Goal: Information Seeking & Learning: Learn about a topic

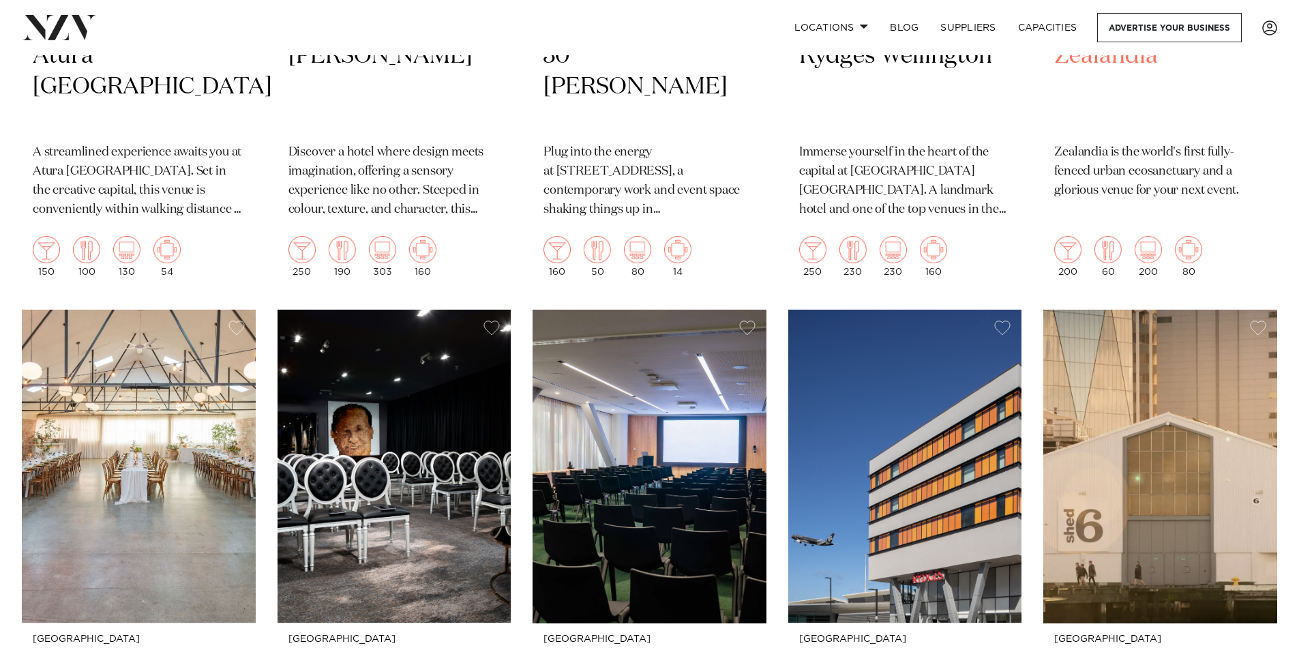
scroll to position [409, 0]
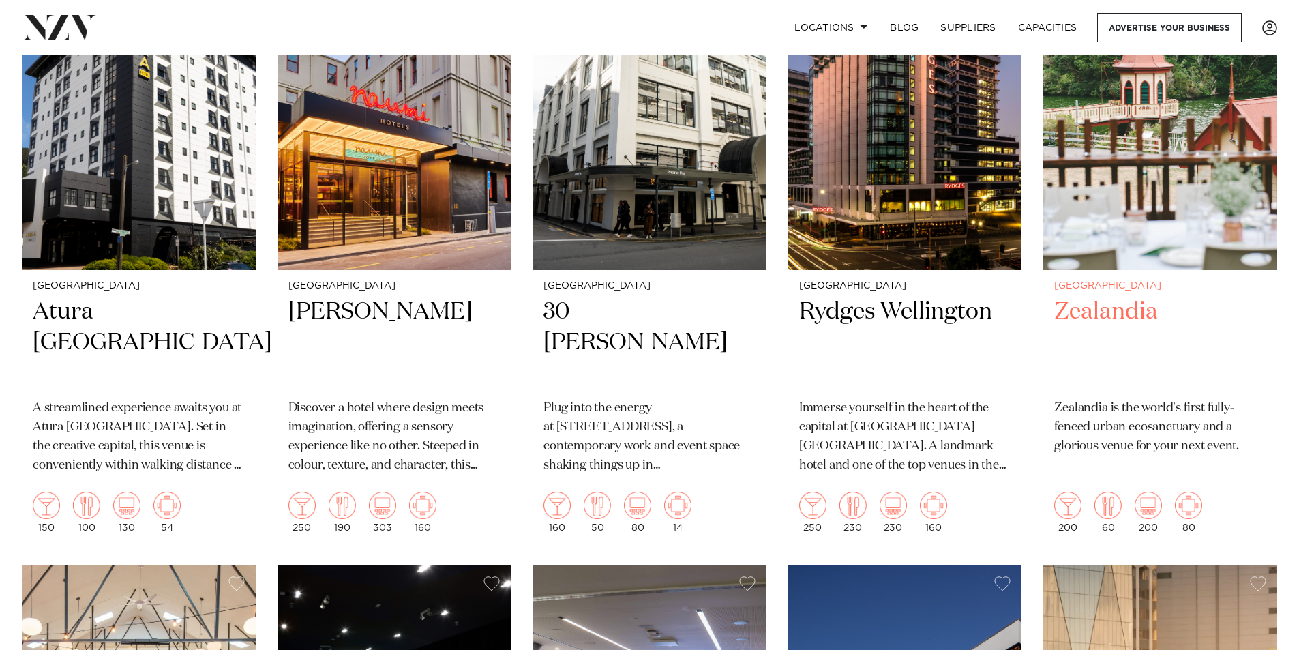
click at [1164, 189] on img at bounding box center [1160, 113] width 234 height 314
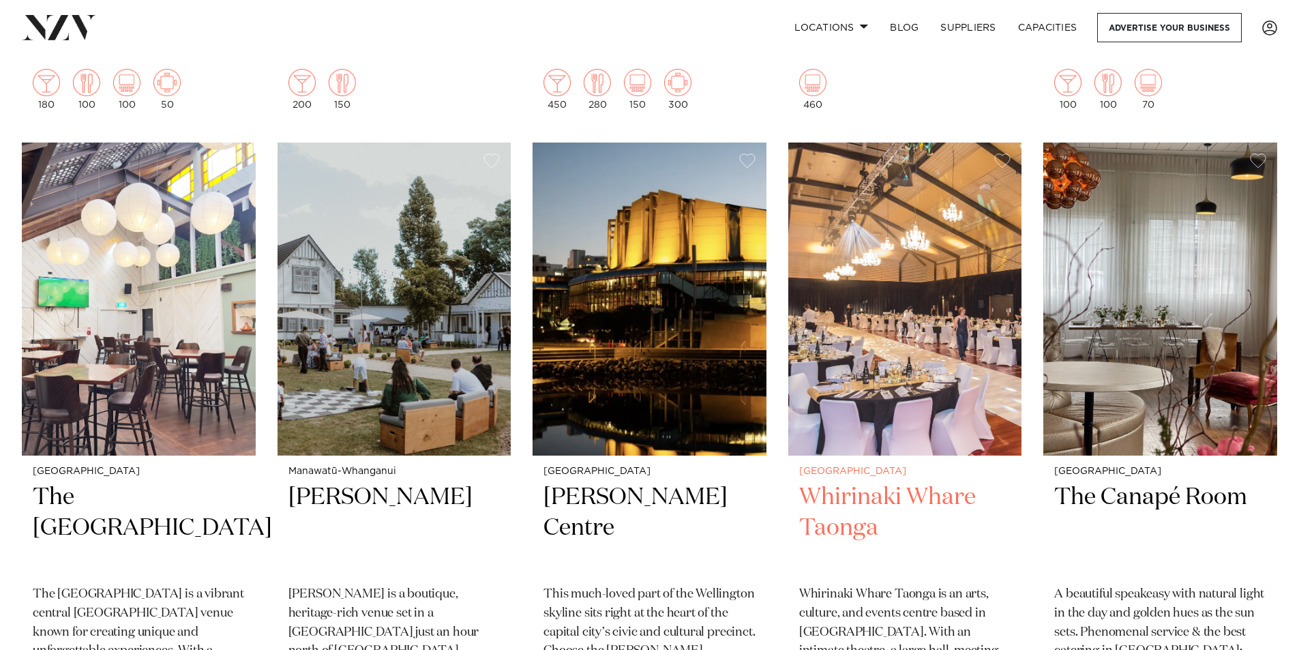
scroll to position [2660, 0]
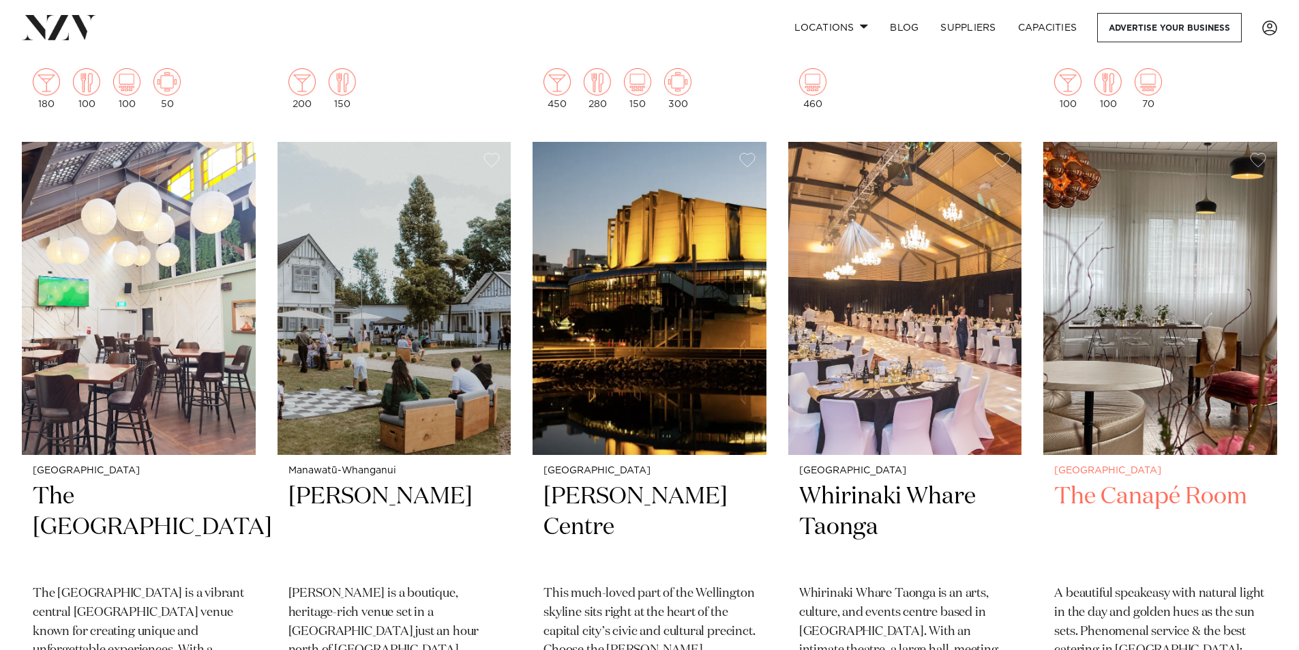
click at [1160, 479] on div "Wellington The Canapé Room A beautiful speakeasy with natural light in the day …" at bounding box center [1160, 591] width 234 height 273
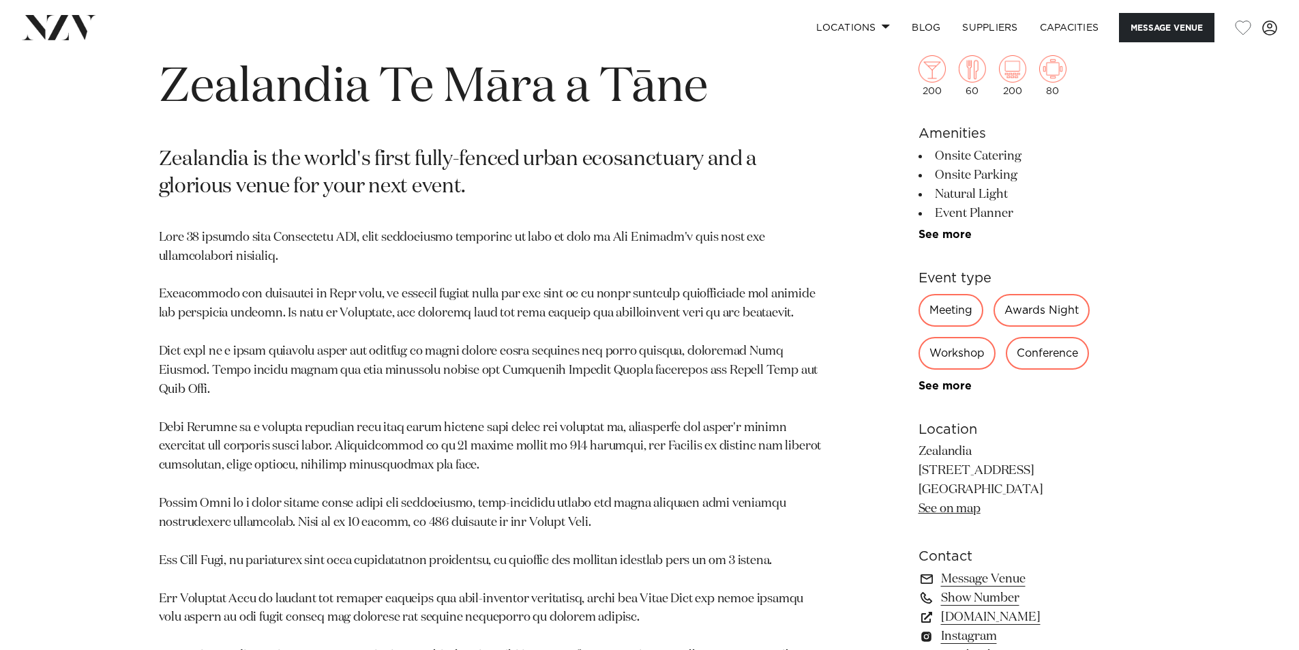
scroll to position [682, 0]
drag, startPoint x: 151, startPoint y: 235, endPoint x: 310, endPoint y: 241, distance: 159.7
click at [310, 241] on div "Wellington Zealandia Te Māra a Tāne Zealandia is the world's first fully-fenced…" at bounding box center [650, 469] width 1161 height 865
drag, startPoint x: 423, startPoint y: 297, endPoint x: 646, endPoint y: 309, distance: 223.4
click at [437, 300] on p at bounding box center [490, 523] width 663 height 590
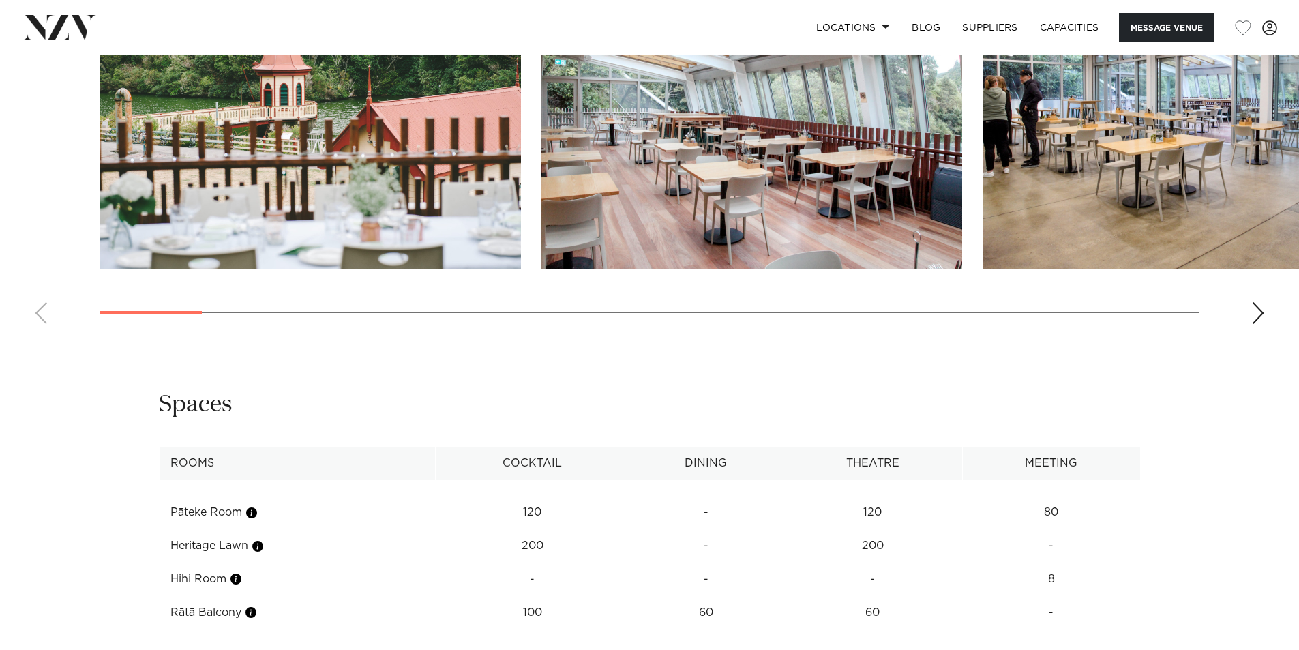
scroll to position [2046, 0]
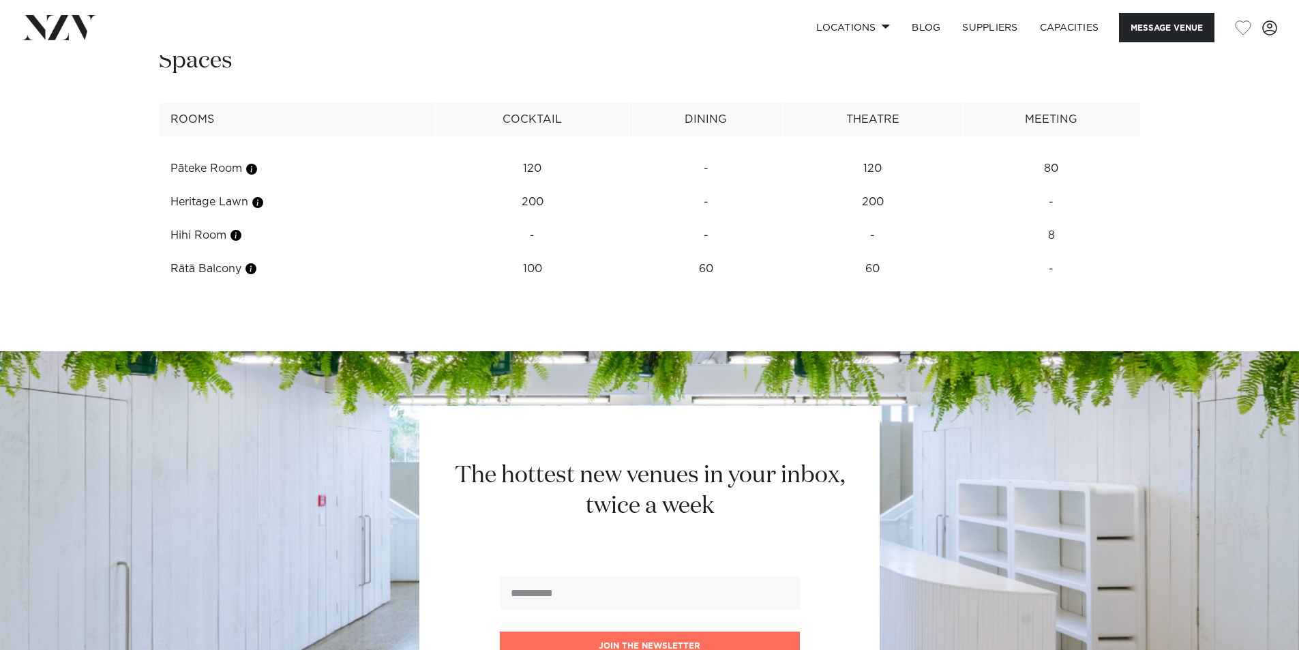
click at [492, 130] on th "Cocktail" at bounding box center [532, 119] width 194 height 33
drag, startPoint x: 527, startPoint y: 179, endPoint x: 623, endPoint y: 181, distance: 96.9
click at [587, 177] on td "120" at bounding box center [532, 168] width 194 height 33
drag, startPoint x: 840, startPoint y: 177, endPoint x: 927, endPoint y: 175, distance: 87.3
click at [865, 177] on td "120" at bounding box center [872, 168] width 179 height 33
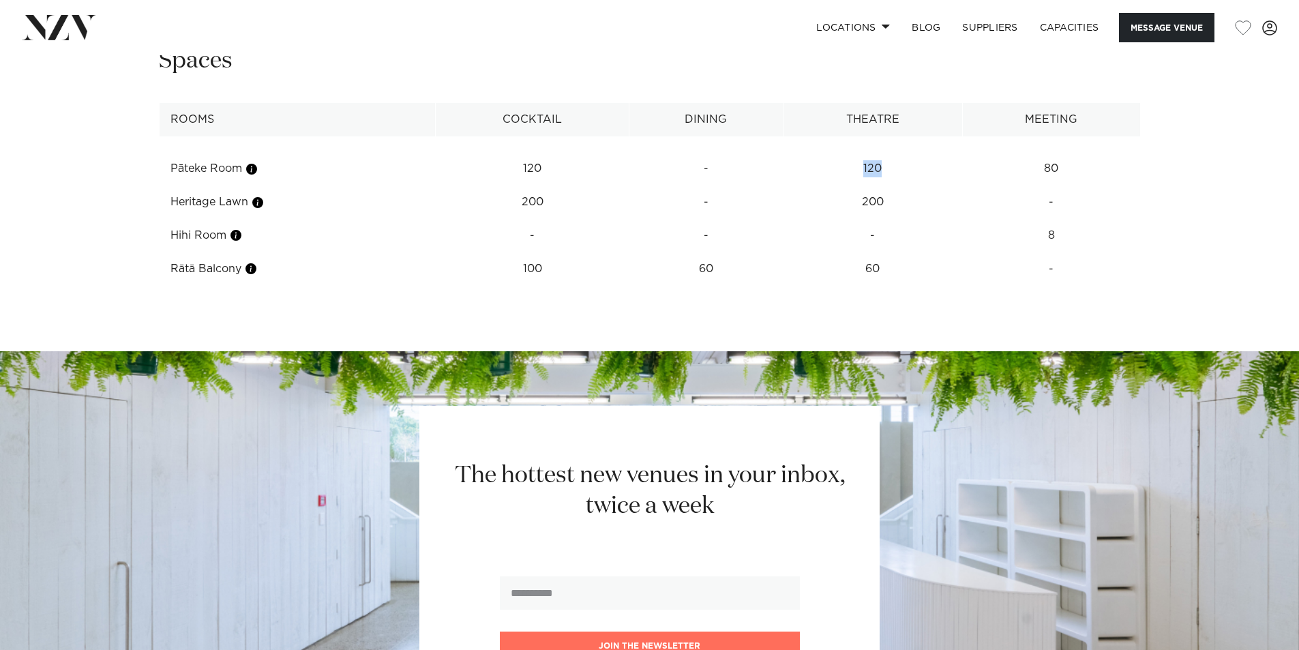
drag, startPoint x: 863, startPoint y: 173, endPoint x: 925, endPoint y: 175, distance: 61.4
click at [913, 174] on td "120" at bounding box center [872, 168] width 179 height 33
click at [895, 213] on td "200" at bounding box center [872, 202] width 179 height 33
click at [1058, 167] on td "80" at bounding box center [1051, 168] width 178 height 33
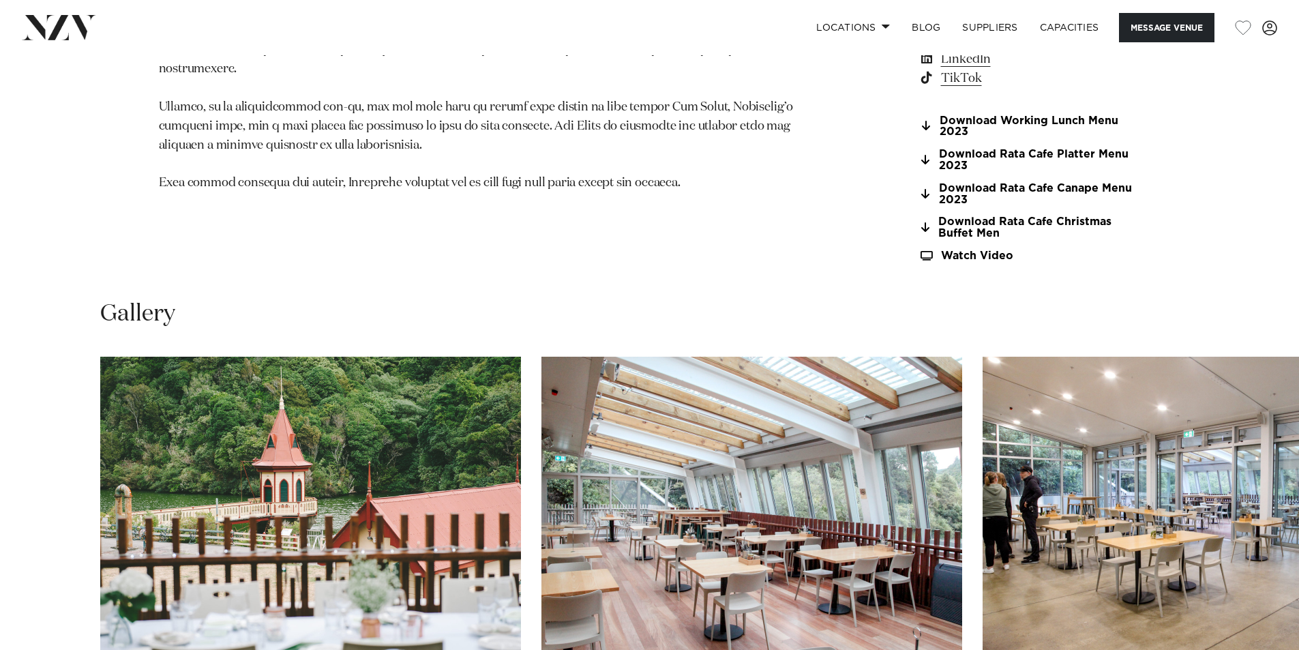
scroll to position [1296, 0]
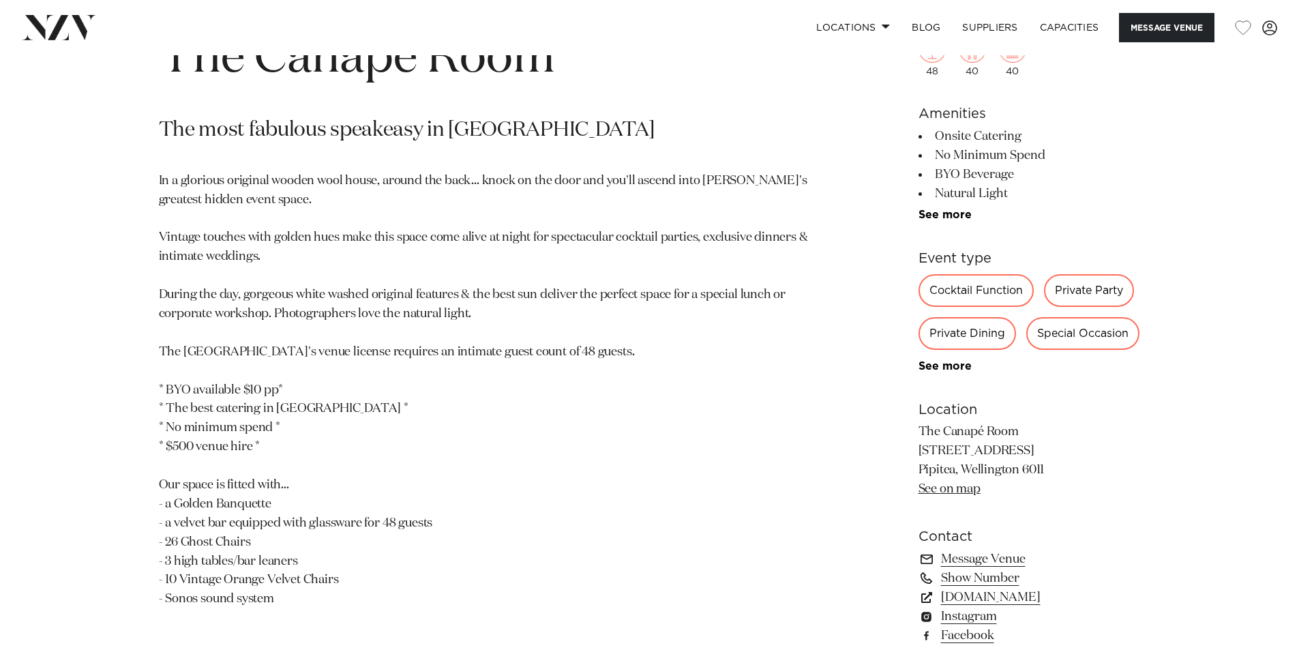
scroll to position [750, 0]
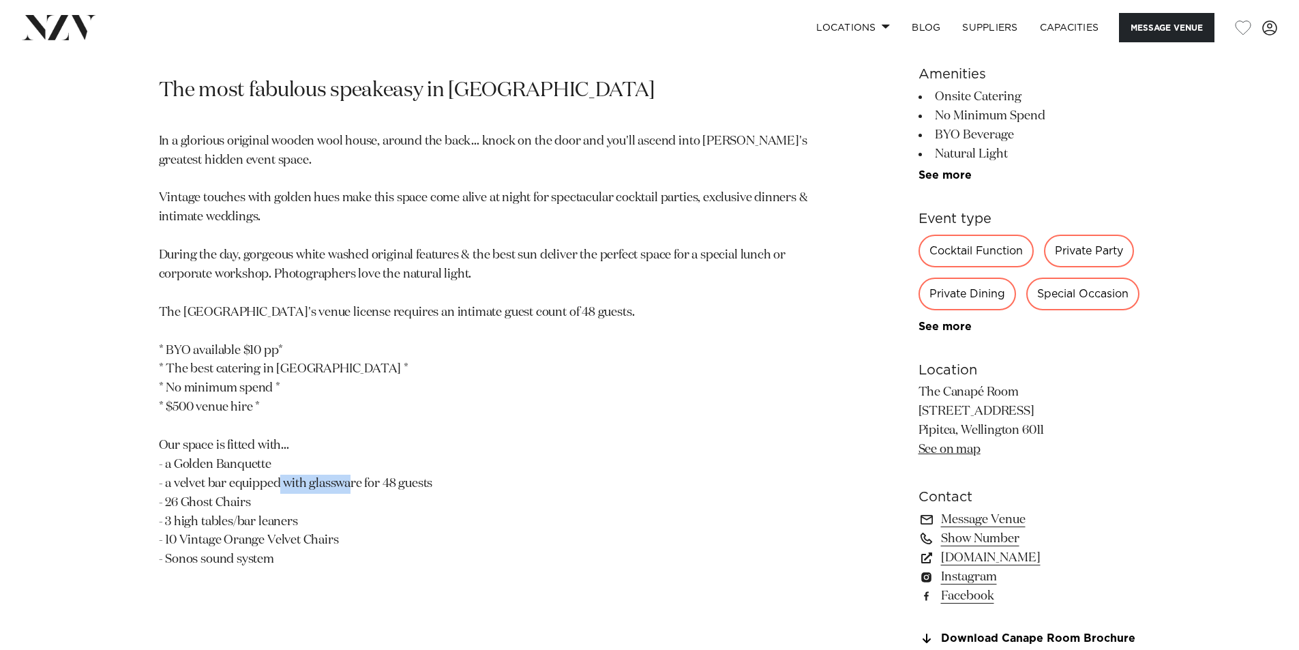
drag, startPoint x: 365, startPoint y: 488, endPoint x: 472, endPoint y: 482, distance: 107.3
click at [472, 482] on p "In a glorious original wooden wool house, around the back... knock on the door …" at bounding box center [490, 350] width 663 height 437
click at [417, 541] on p "In a glorious original wooden wool house, around the back... knock on the door …" at bounding box center [490, 350] width 663 height 437
drag, startPoint x: 239, startPoint y: 399, endPoint x: 145, endPoint y: 399, distance: 94.8
click at [145, 399] on div "[GEOGRAPHIC_DATA] The Canapé Room The most fabulous speakeasy in [GEOGRAPHIC_DA…" at bounding box center [650, 326] width 1161 height 715
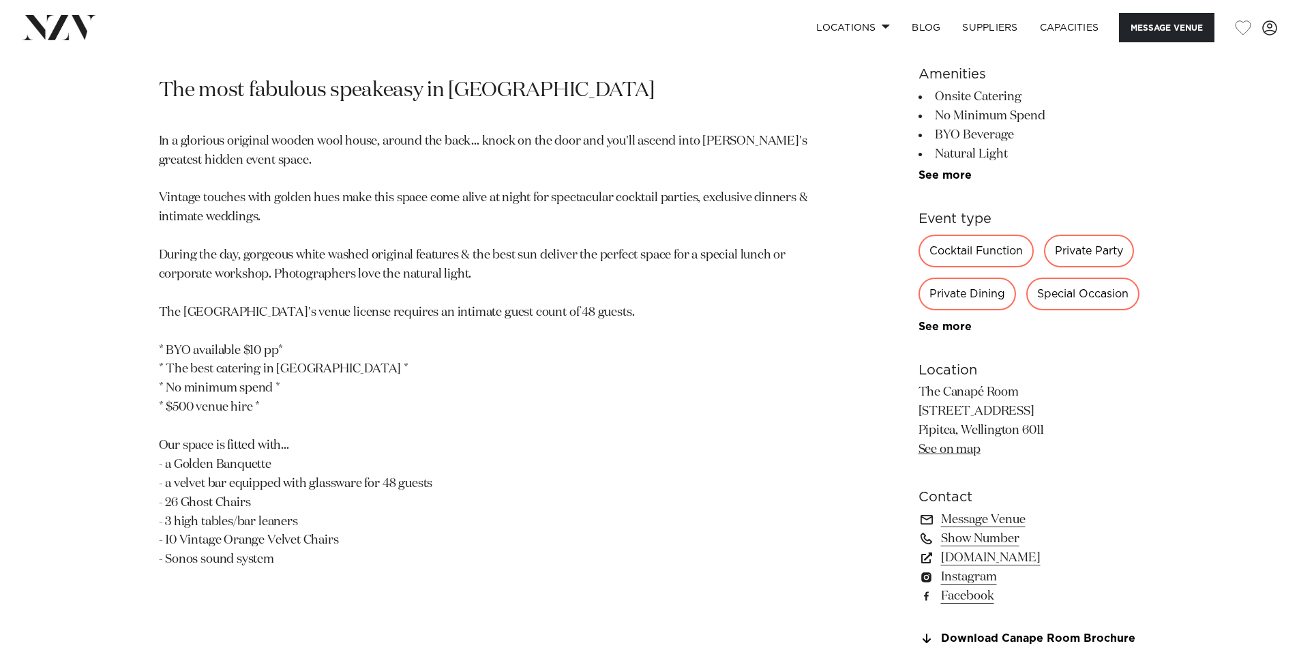
click at [248, 436] on p "In a glorious original wooden wool house, around the back... knock on the door …" at bounding box center [490, 350] width 663 height 437
drag, startPoint x: 282, startPoint y: 352, endPoint x: 225, endPoint y: 353, distance: 57.3
click at [225, 353] on p "In a glorious original wooden wool house, around the back... knock on the door …" at bounding box center [490, 350] width 663 height 437
drag, startPoint x: 327, startPoint y: 372, endPoint x: 292, endPoint y: 377, distance: 35.1
click at [179, 370] on p "In a glorious original wooden wool house, around the back... knock on the door …" at bounding box center [490, 350] width 663 height 437
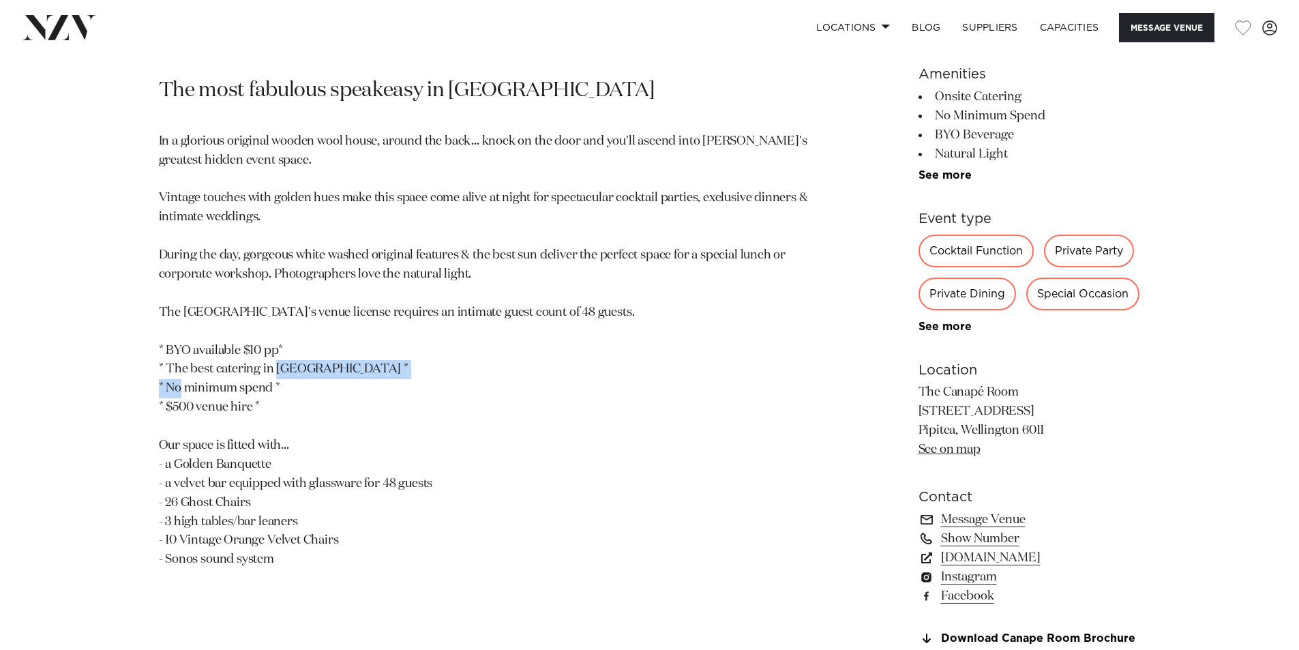
drag, startPoint x: 325, startPoint y: 381, endPoint x: 336, endPoint y: 322, distance: 59.7
click at [329, 347] on p "In a glorious original wooden wool house, around the back... knock on the door …" at bounding box center [490, 350] width 663 height 437
drag, startPoint x: 539, startPoint y: 321, endPoint x: 581, endPoint y: 298, distance: 47.6
click at [550, 317] on p "In a glorious original wooden wool house, around the back... knock on the door …" at bounding box center [490, 350] width 663 height 437
drag, startPoint x: 596, startPoint y: 299, endPoint x: 527, endPoint y: 295, distance: 69.7
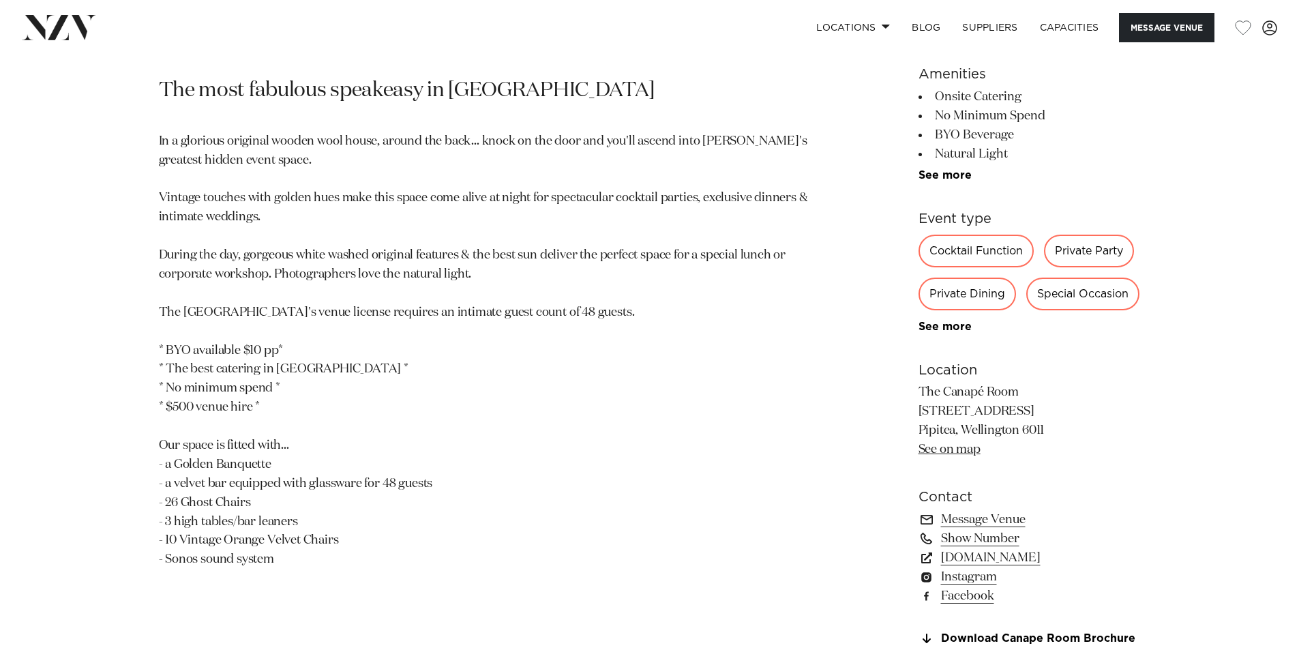
click at [527, 296] on p "In a glorious original wooden wool house, around the back... knock on the door …" at bounding box center [490, 350] width 663 height 437
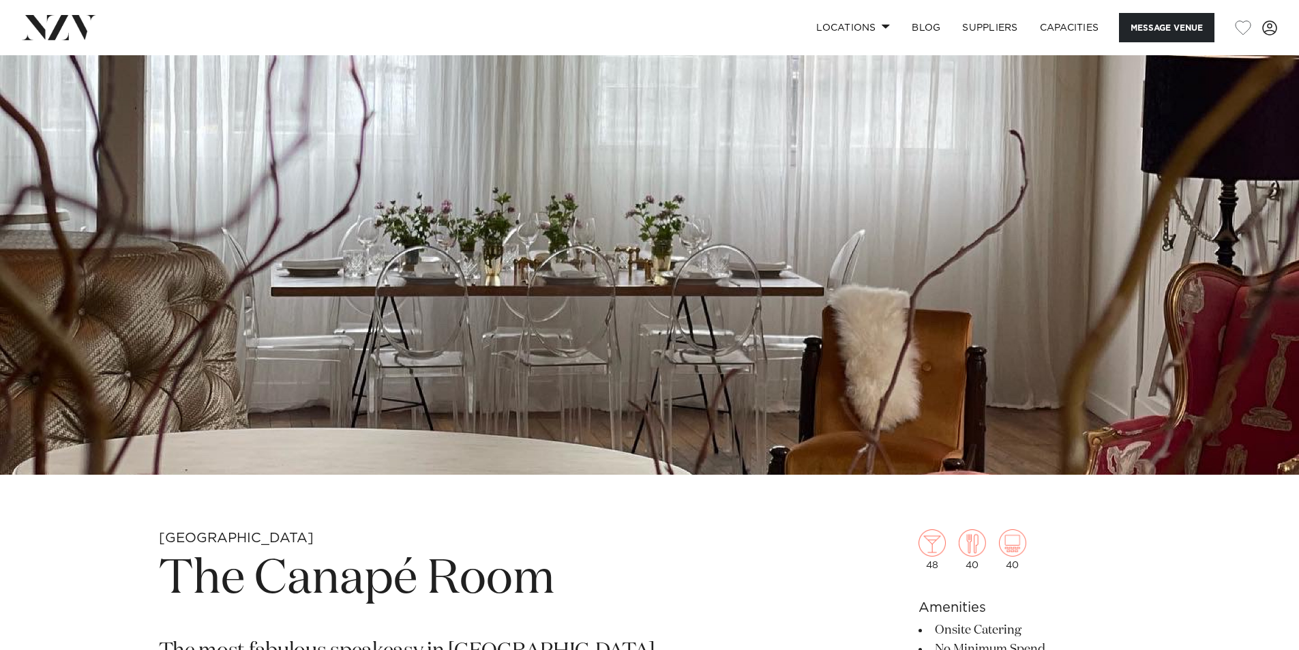
scroll to position [136, 0]
